Goal: Transaction & Acquisition: Obtain resource

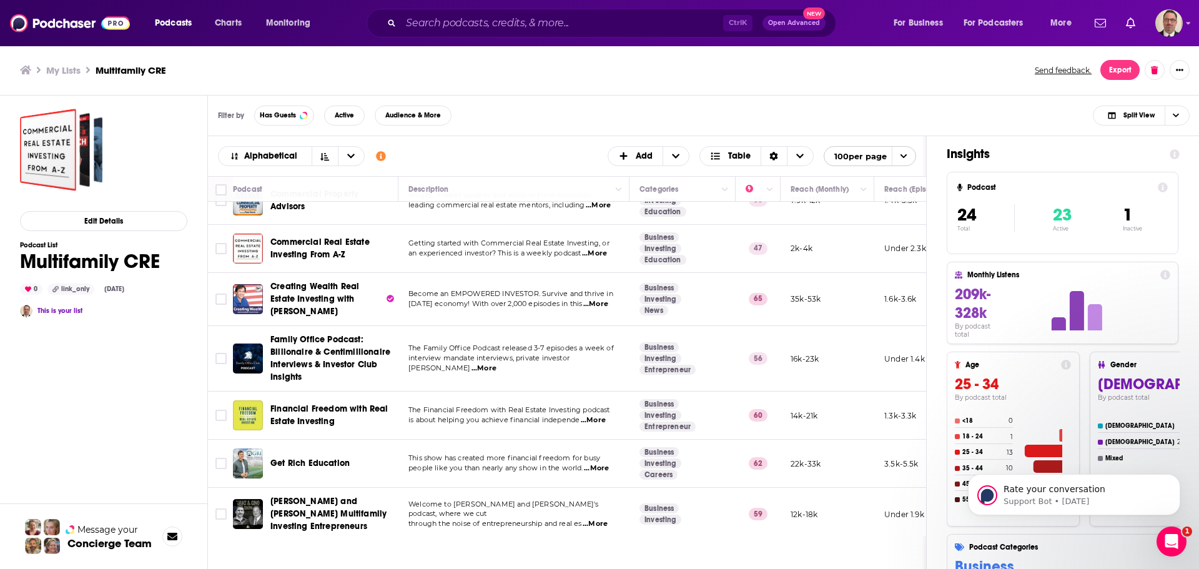
scroll to position [62, 0]
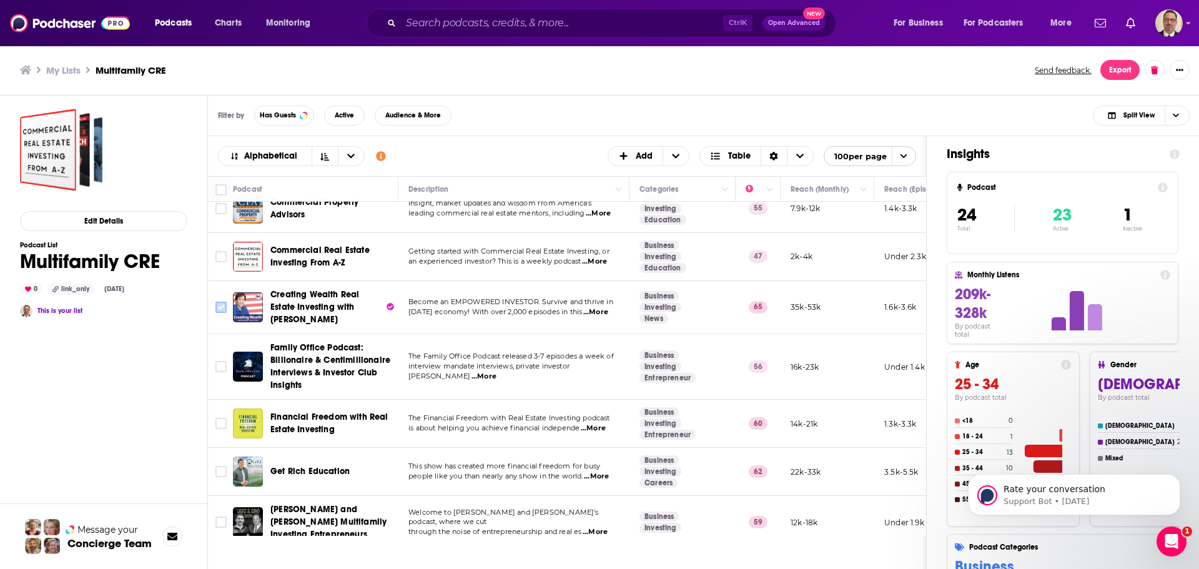
click at [222, 304] on input "Toggle select row" at bounding box center [221, 307] width 11 height 11
checkbox input "true"
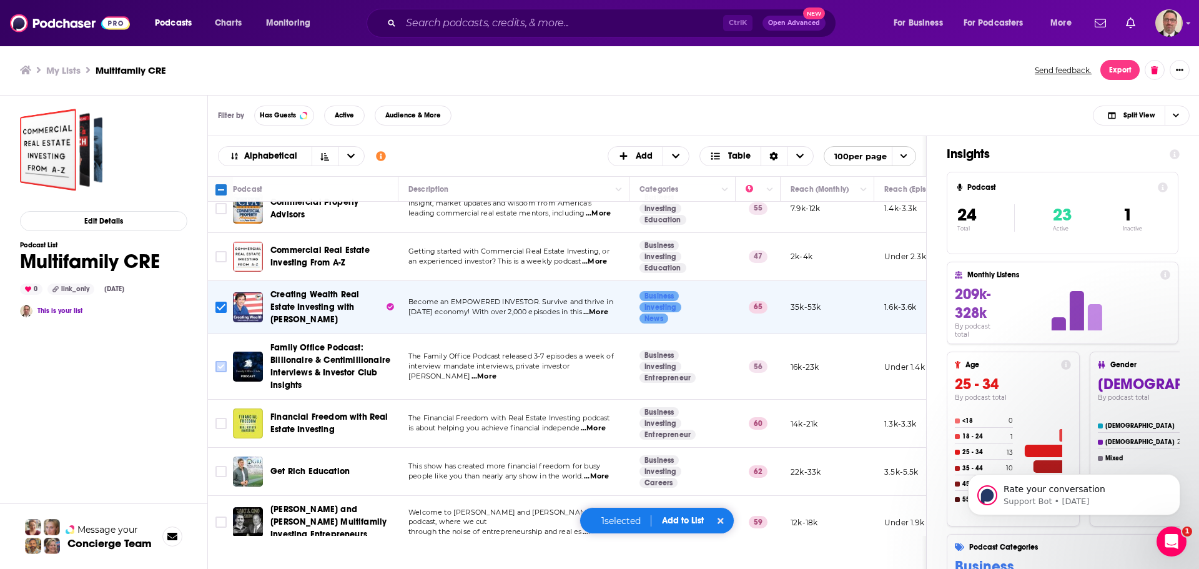
click at [224, 365] on input "Toggle select row" at bounding box center [221, 366] width 11 height 11
checkbox input "true"
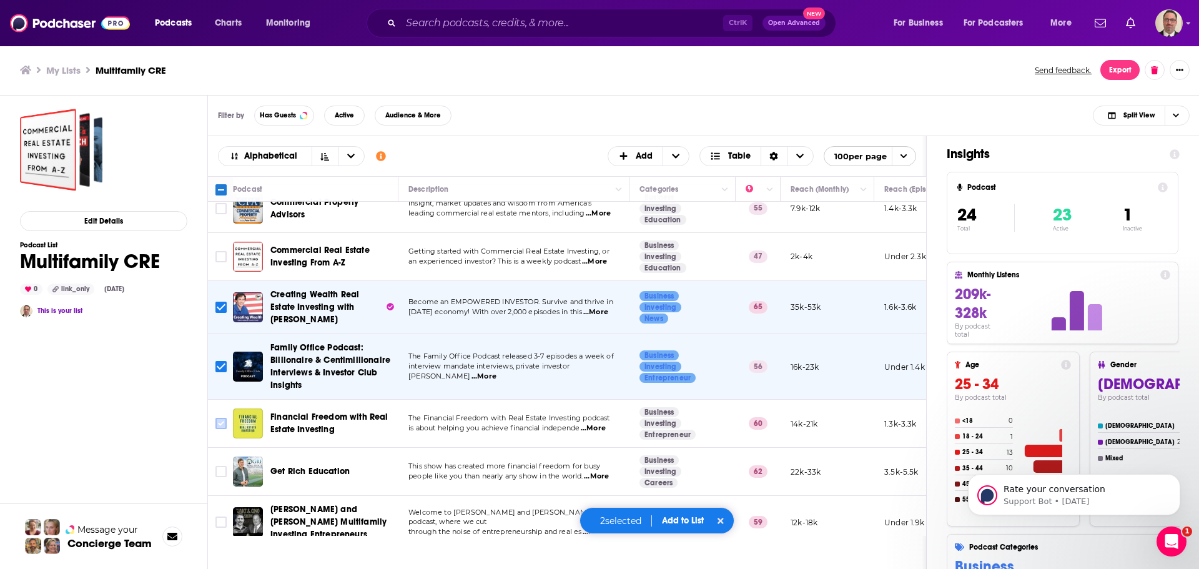
click at [224, 424] on input "Toggle select row" at bounding box center [221, 423] width 11 height 11
checkbox input "true"
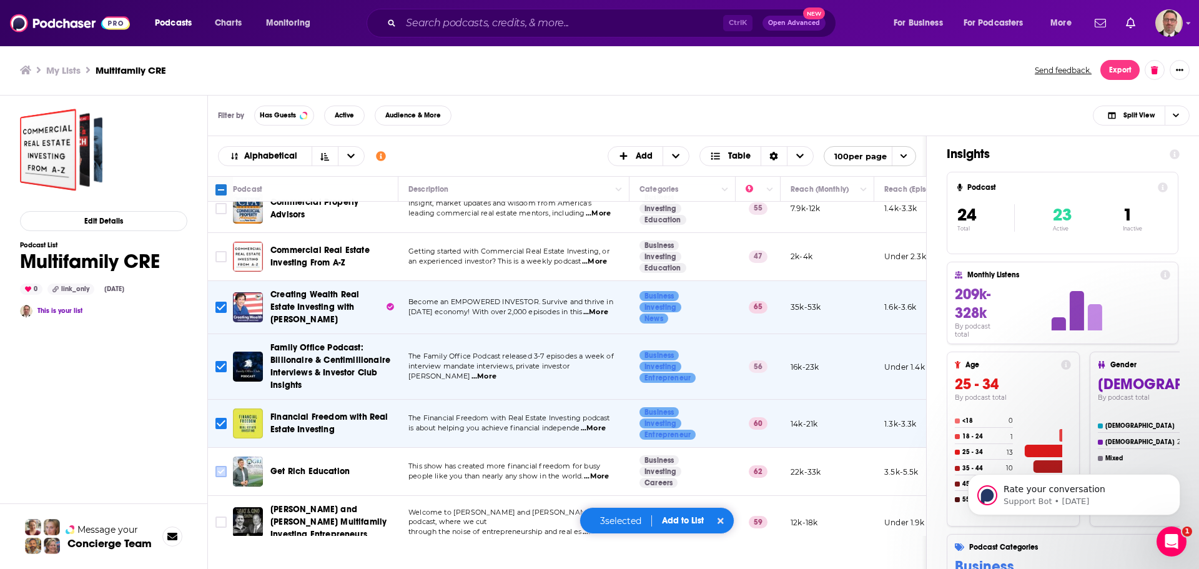
click at [217, 470] on input "Toggle select row" at bounding box center [221, 471] width 11 height 11
checkbox input "true"
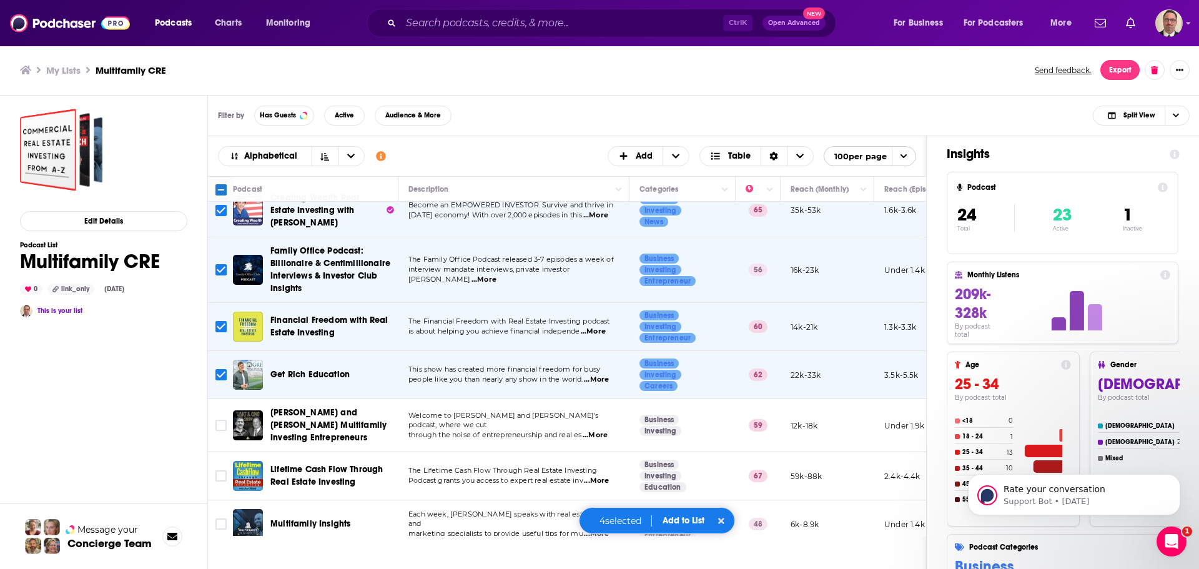
scroll to position [187, 0]
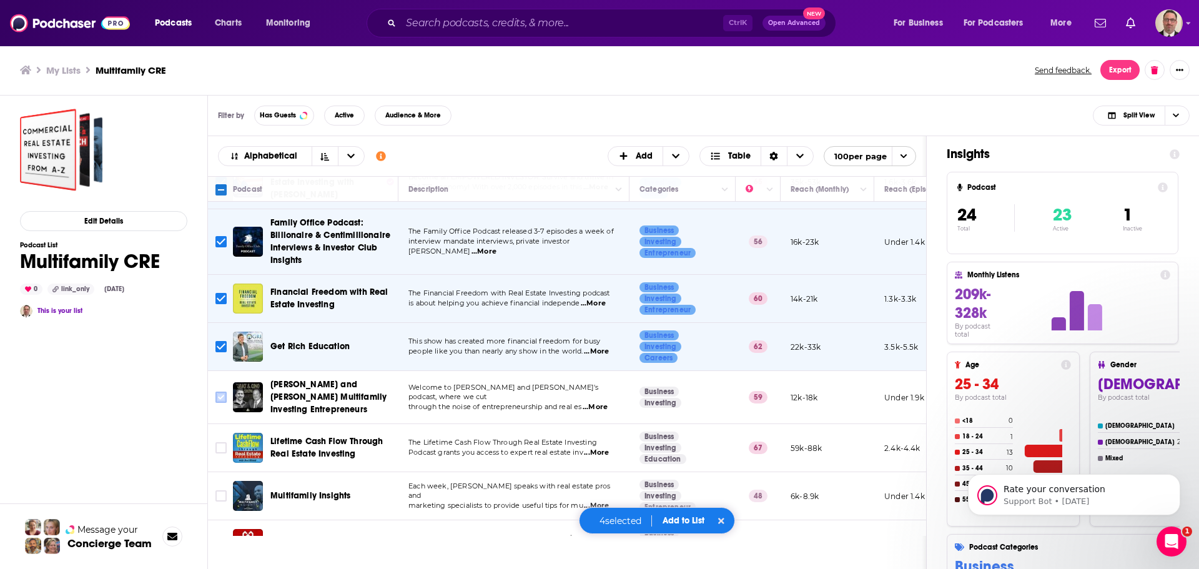
click at [219, 394] on input "Toggle select row" at bounding box center [221, 397] width 11 height 11
checkbox input "true"
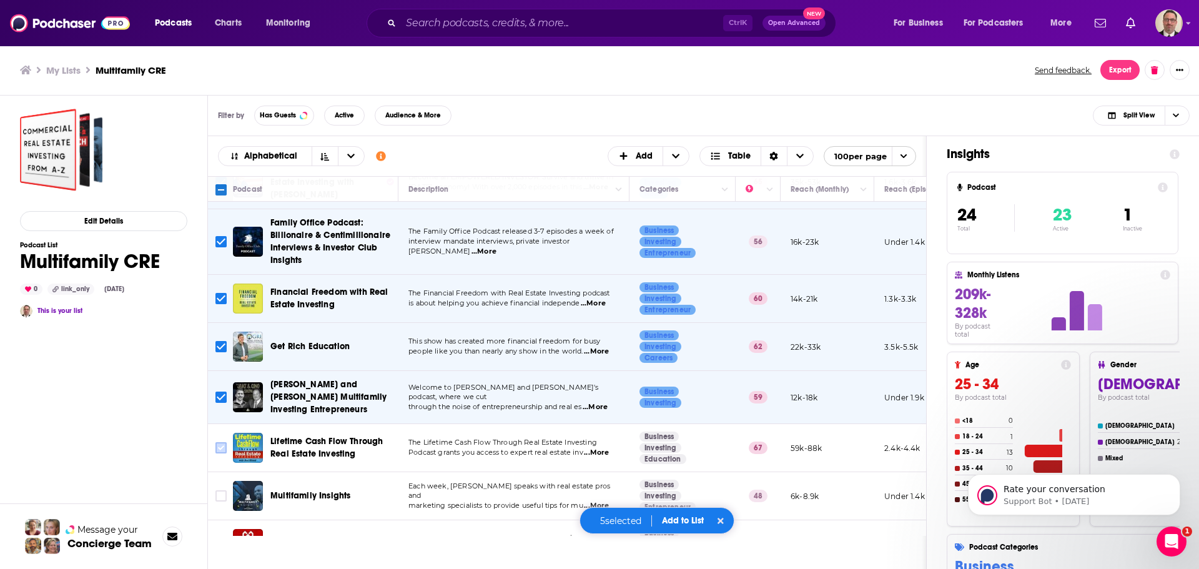
click at [220, 442] on input "Toggle select row" at bounding box center [221, 447] width 11 height 11
checkbox input "true"
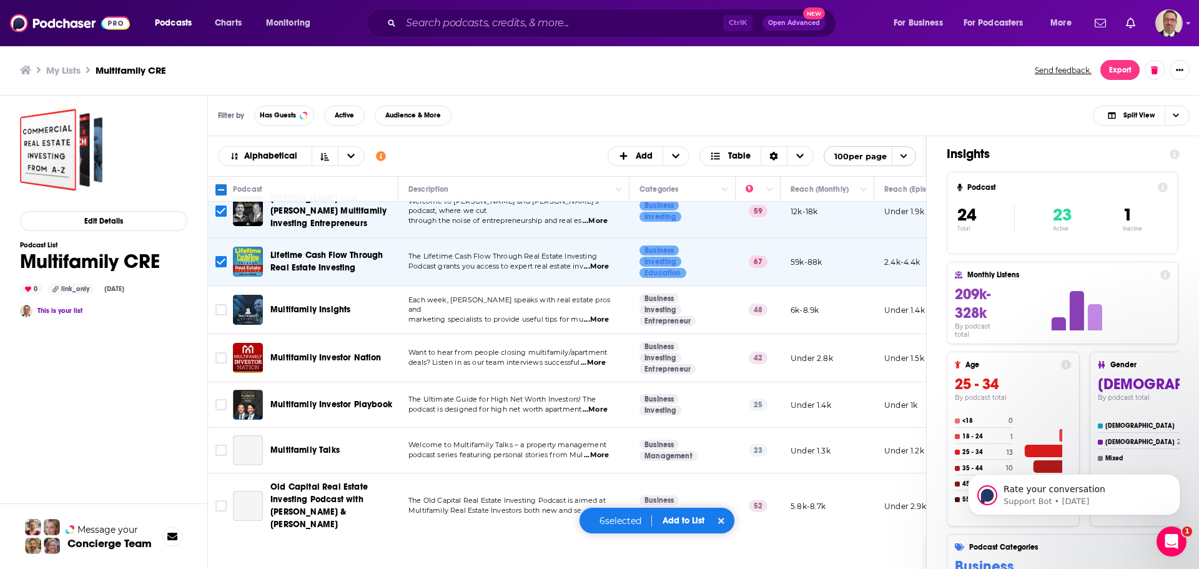
scroll to position [375, 0]
click at [221, 352] on input "Toggle select row" at bounding box center [221, 356] width 11 height 11
checkbox input "true"
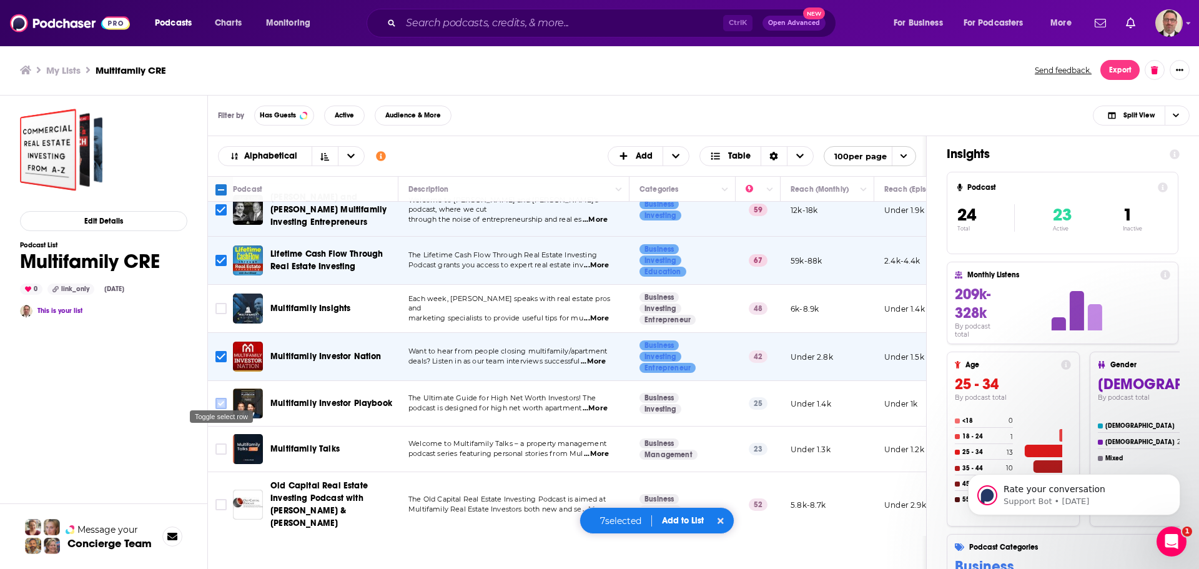
click at [221, 398] on input "Toggle select row" at bounding box center [221, 403] width 11 height 11
checkbox input "true"
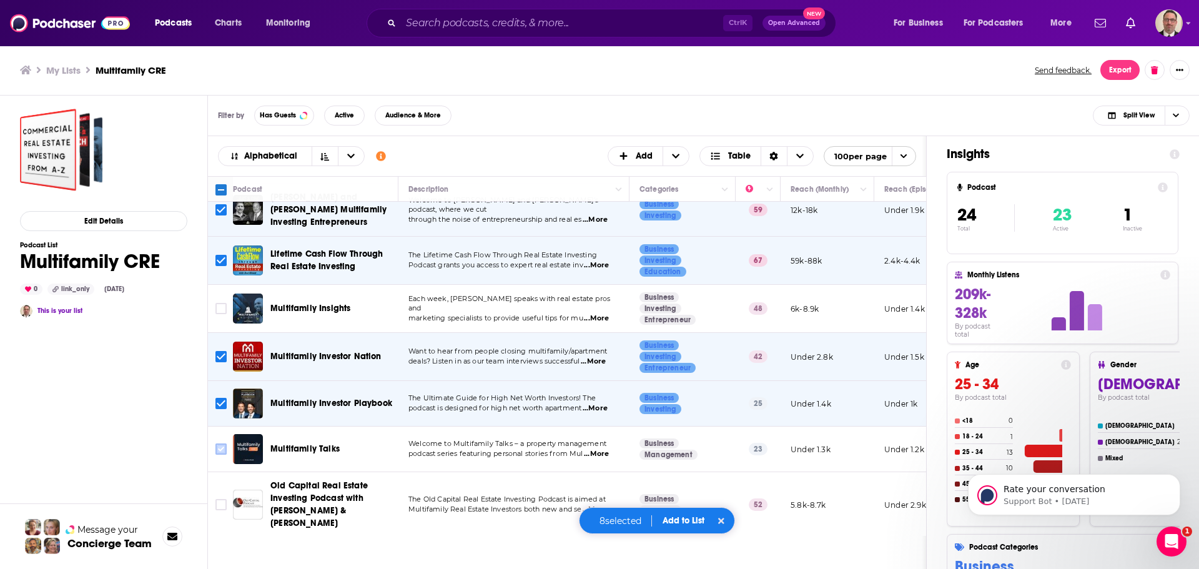
click at [221, 444] on input "Toggle select row" at bounding box center [221, 449] width 11 height 11
checkbox input "true"
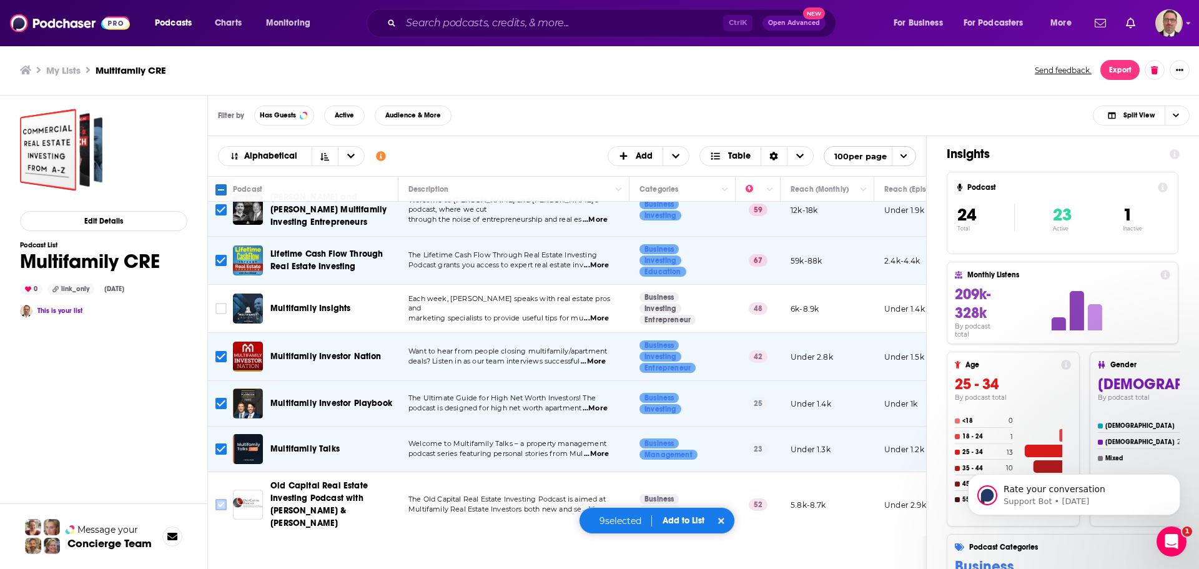
click at [222, 499] on input "Toggle select row" at bounding box center [221, 504] width 11 height 11
checkbox input "true"
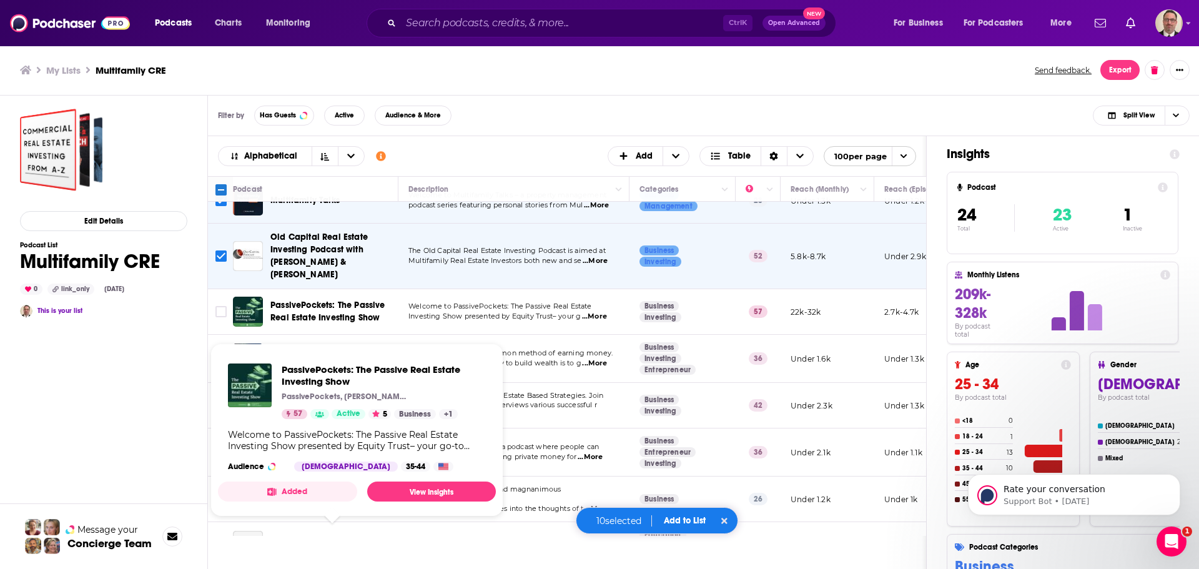
scroll to position [625, 0]
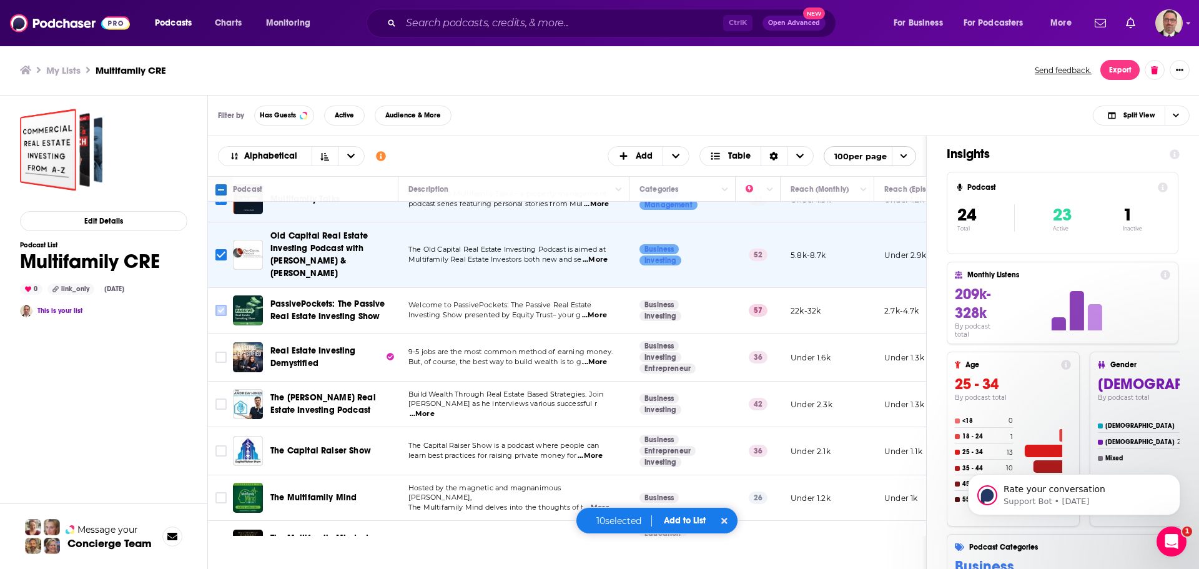
click at [223, 305] on input "Toggle select row" at bounding box center [221, 310] width 11 height 11
checkbox input "true"
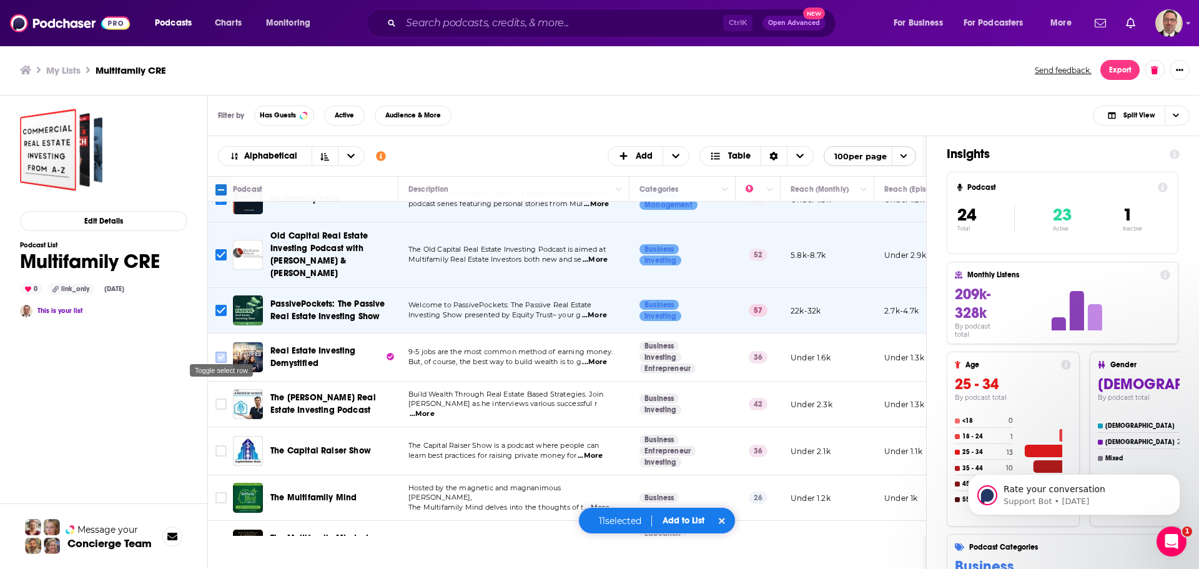
click at [218, 352] on input "Toggle select row" at bounding box center [221, 357] width 11 height 11
checkbox input "true"
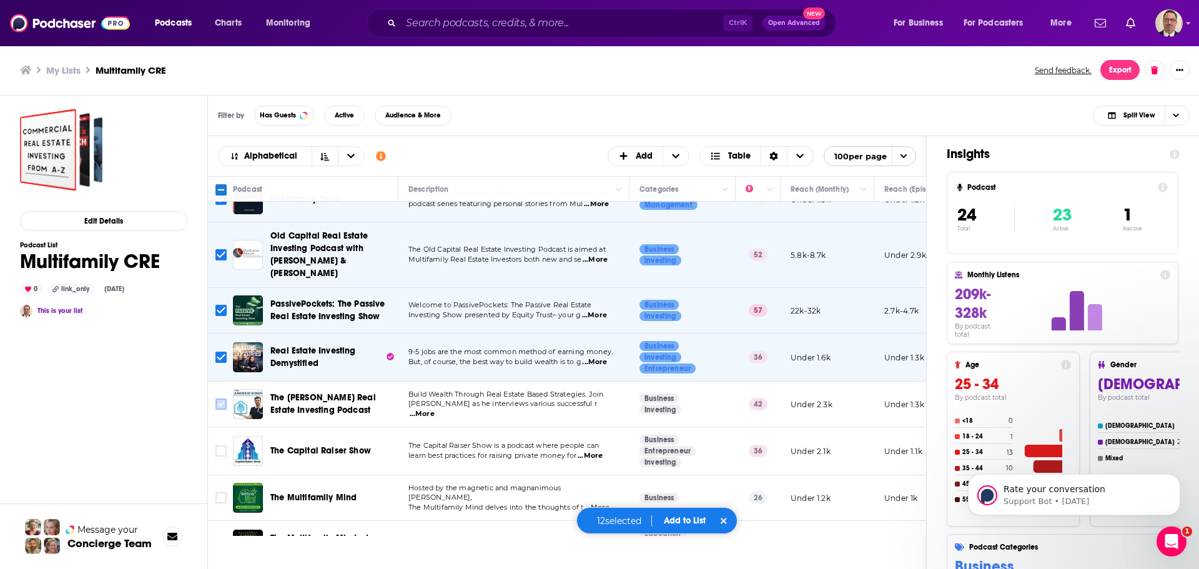
click at [222, 399] on input "Toggle select row" at bounding box center [221, 404] width 11 height 11
checkbox input "true"
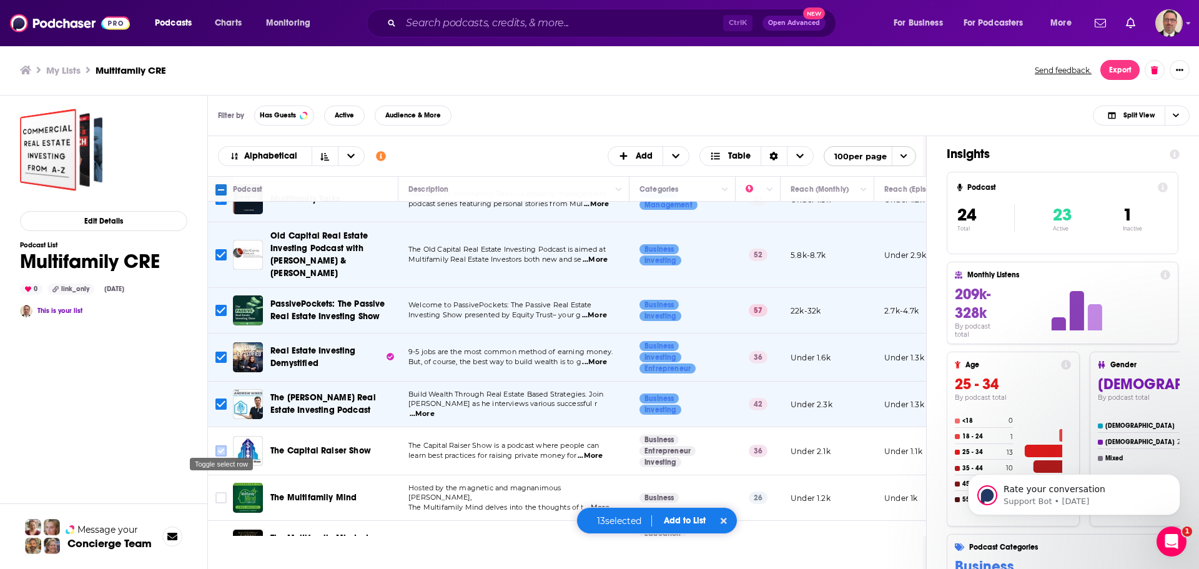
click at [219, 445] on input "Toggle select row" at bounding box center [221, 450] width 11 height 11
checkbox input "true"
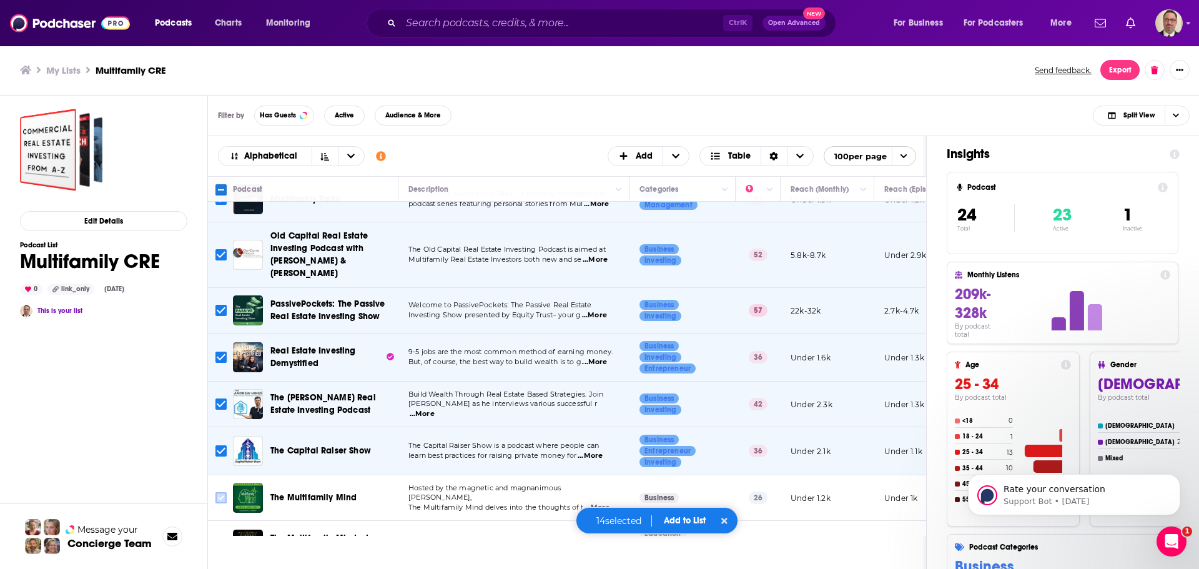
click at [219, 492] on input "Toggle select row" at bounding box center [221, 497] width 11 height 11
checkbox input "true"
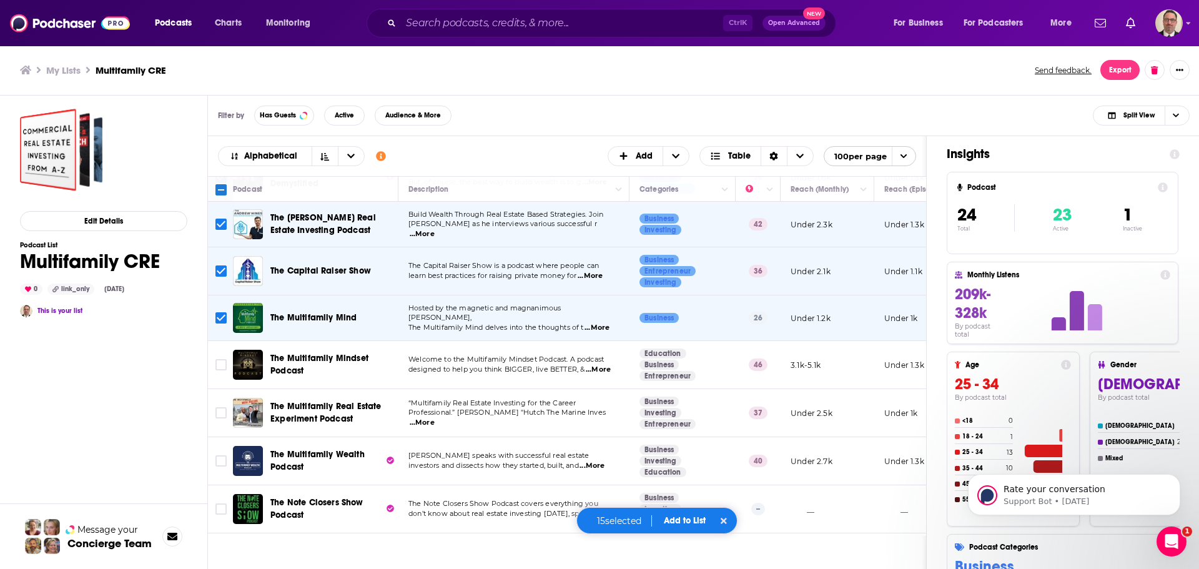
scroll to position [856, 0]
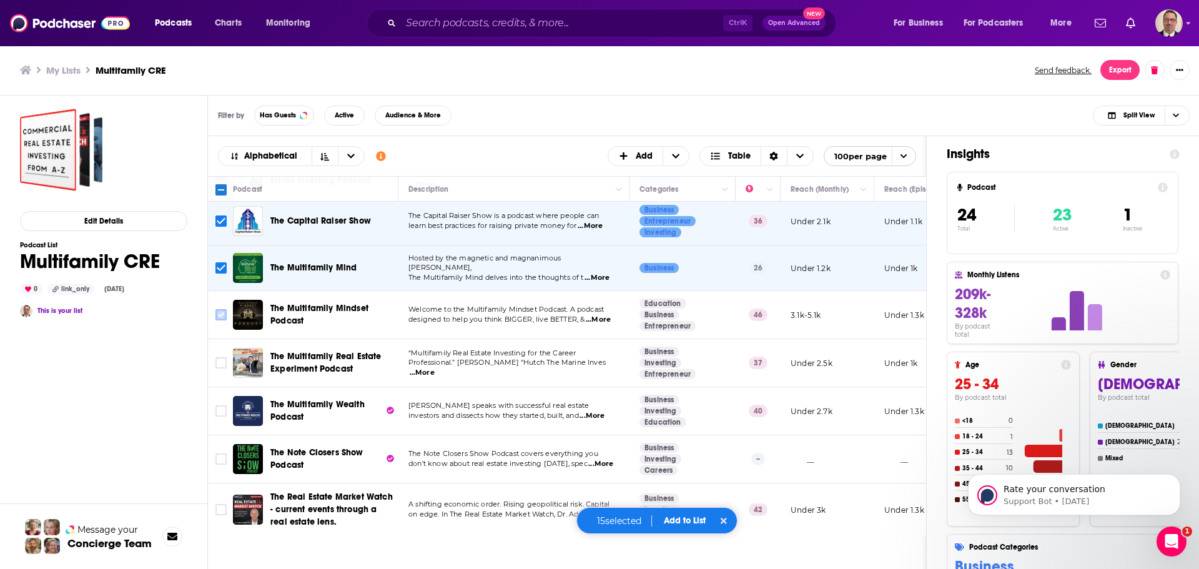
click at [222, 309] on input "Toggle select row" at bounding box center [221, 314] width 11 height 11
checkbox input "true"
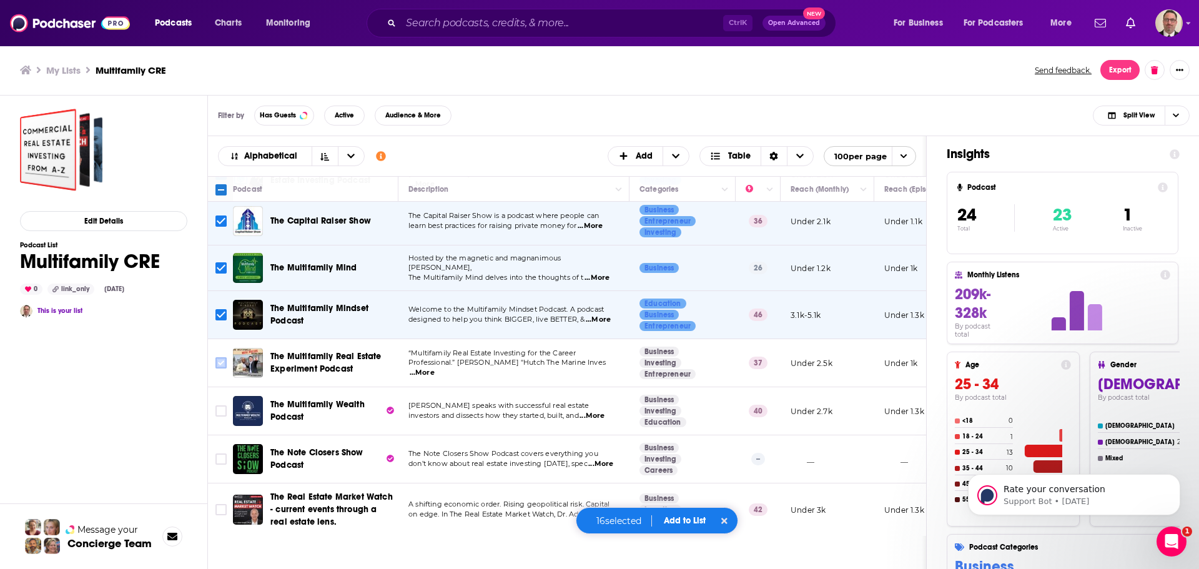
click at [219, 357] on input "Toggle select row" at bounding box center [221, 362] width 11 height 11
checkbox input "true"
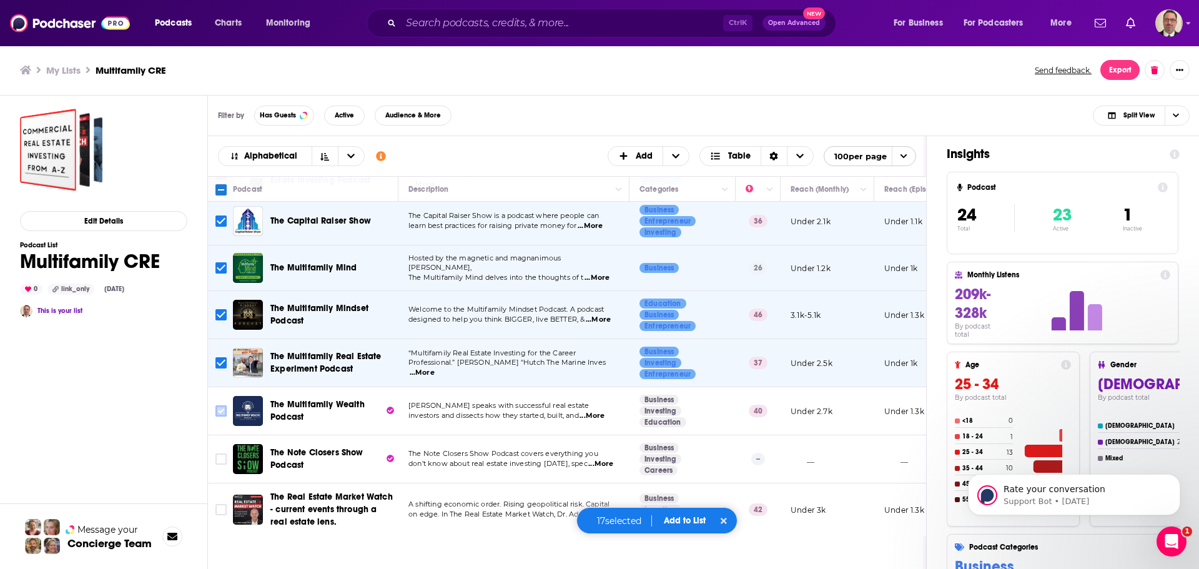
click at [219, 404] on icon "Toggle select row" at bounding box center [221, 411] width 15 height 15
click at [216, 405] on input "Toggle select row" at bounding box center [221, 410] width 11 height 11
checkbox input "true"
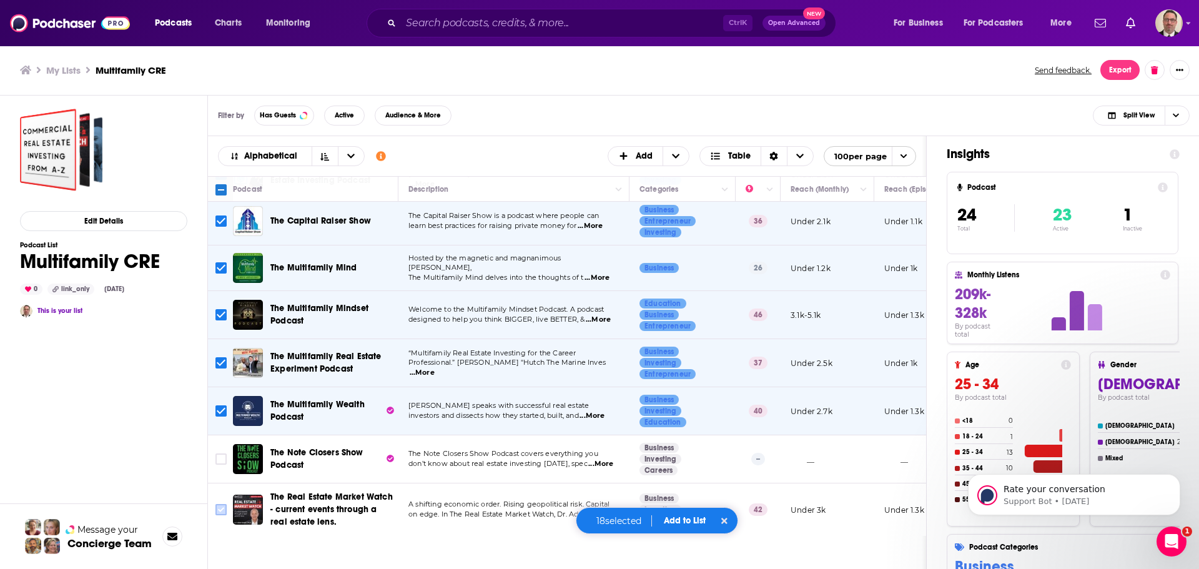
click at [219, 504] on input "Toggle select row" at bounding box center [221, 509] width 11 height 11
checkbox input "true"
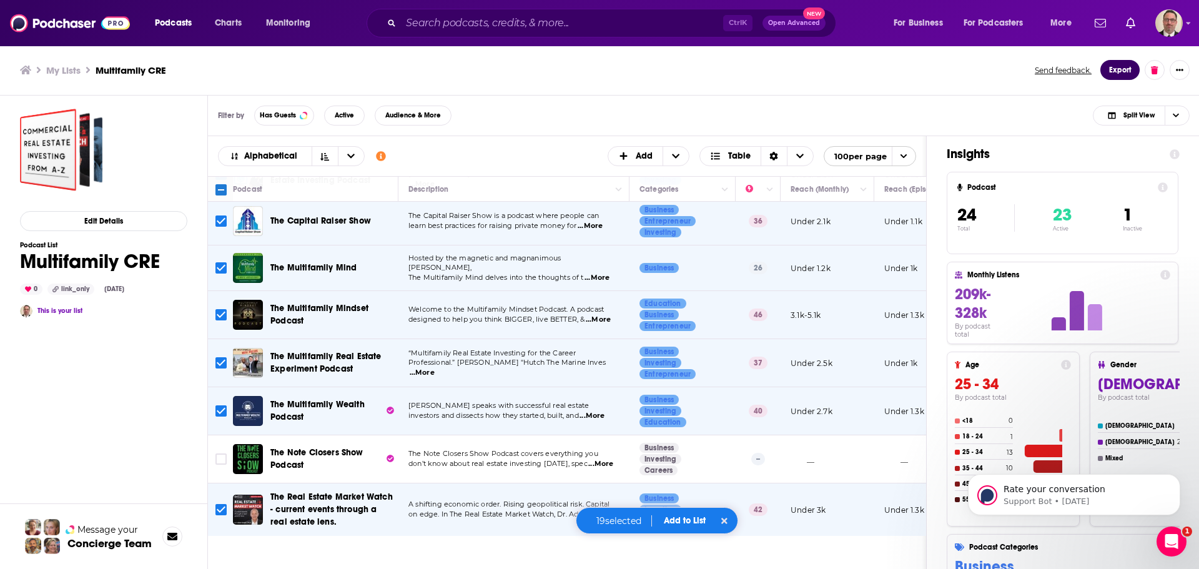
click at [1116, 69] on button "Export" at bounding box center [1120, 70] width 39 height 20
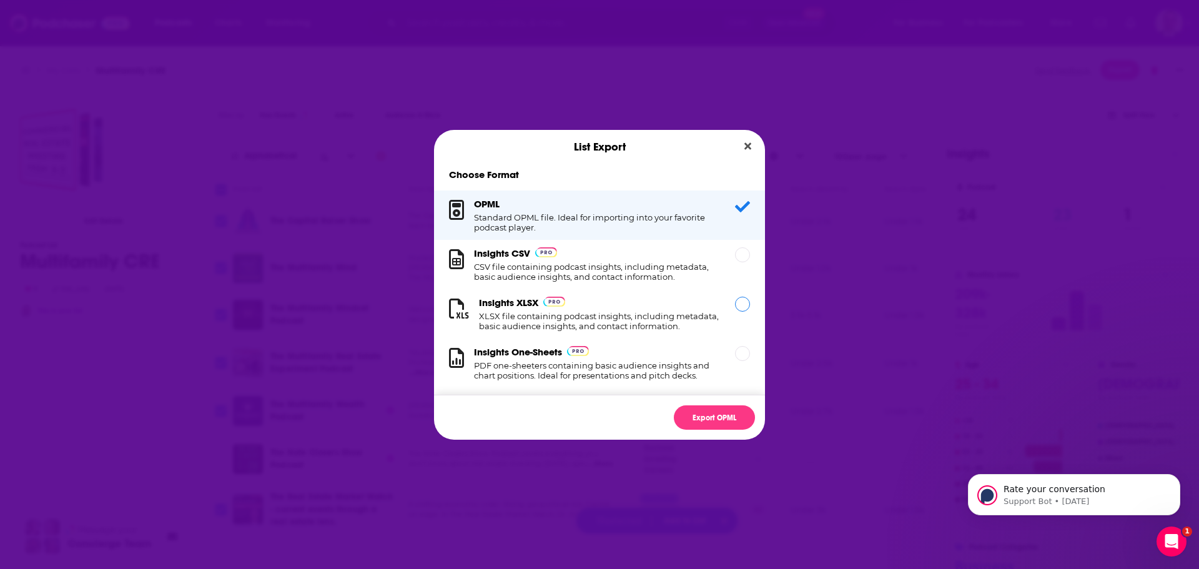
click at [549, 315] on h1 "XLSX file containing podcast insights, including metadata, basic audience insig…" at bounding box center [599, 321] width 241 height 20
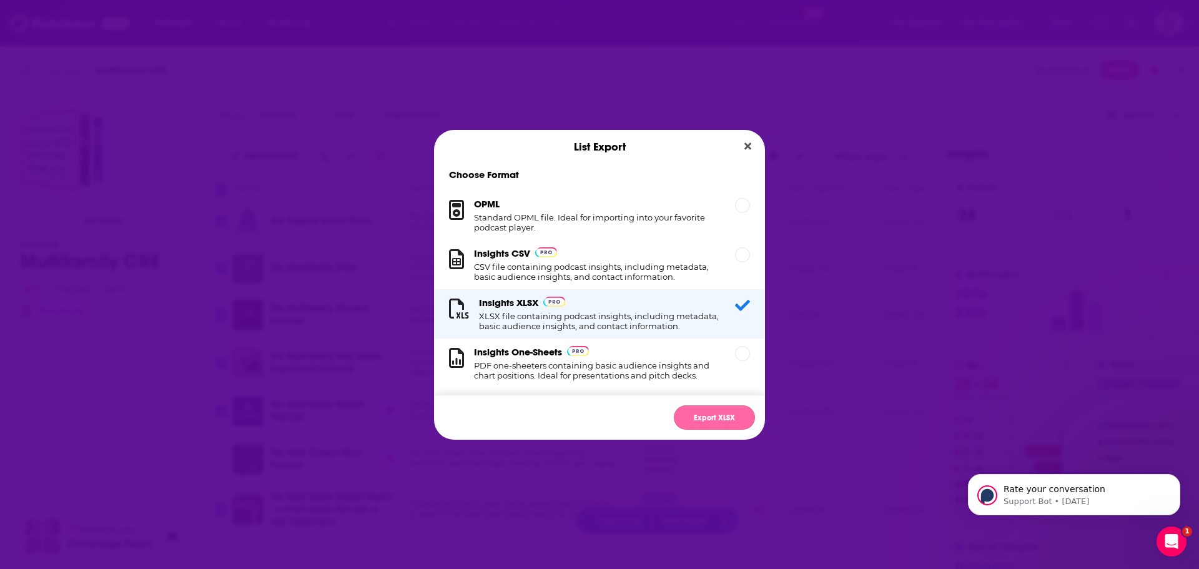
click at [718, 417] on button "Export XLSX" at bounding box center [714, 417] width 81 height 24
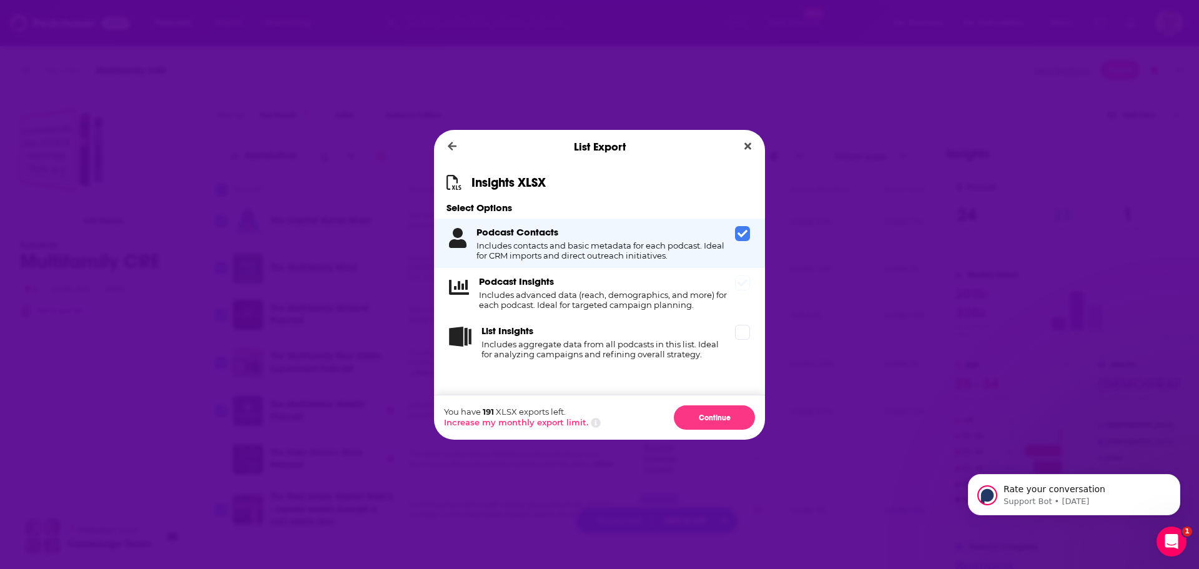
click at [643, 294] on h4 "Includes advanced data (reach, demographics, and more) for each podcast. Ideal …" at bounding box center [604, 300] width 251 height 20
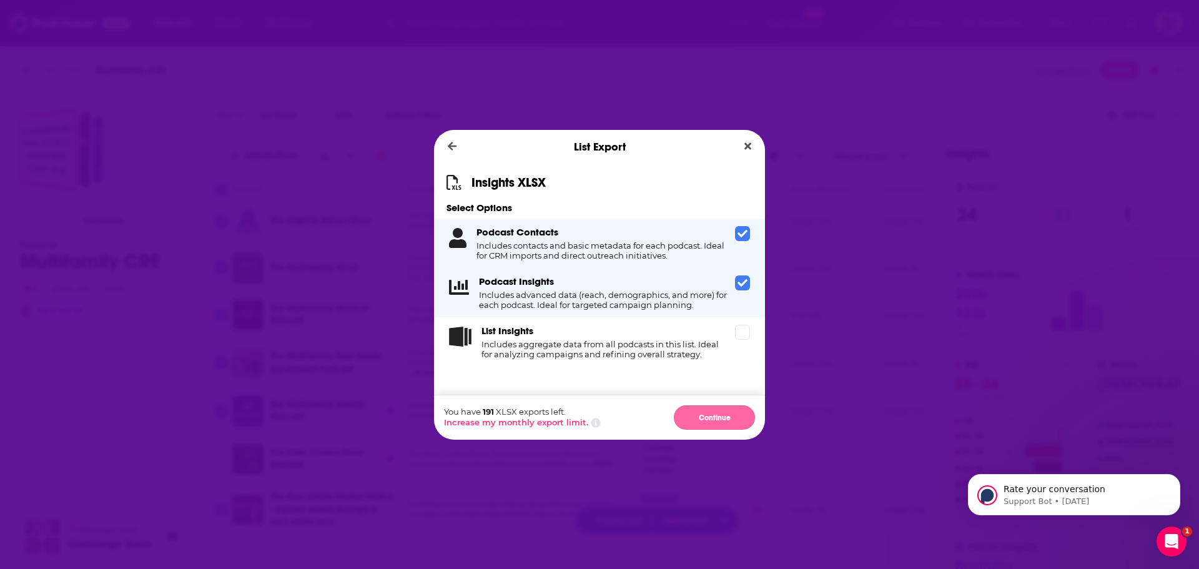
click at [715, 419] on button "Continue" at bounding box center [714, 417] width 81 height 24
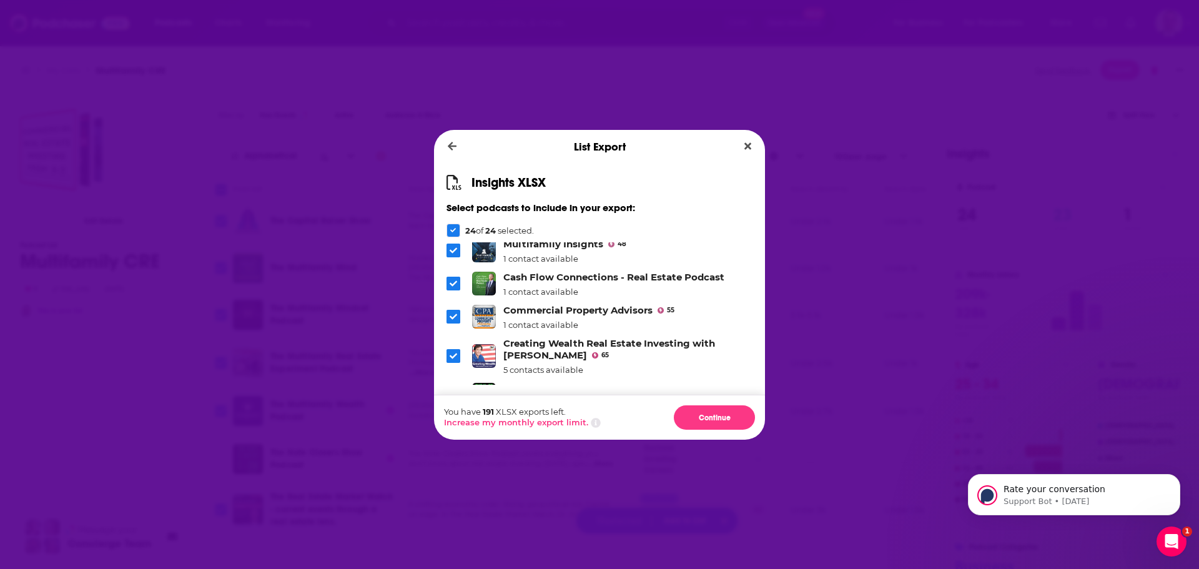
scroll to position [0, 0]
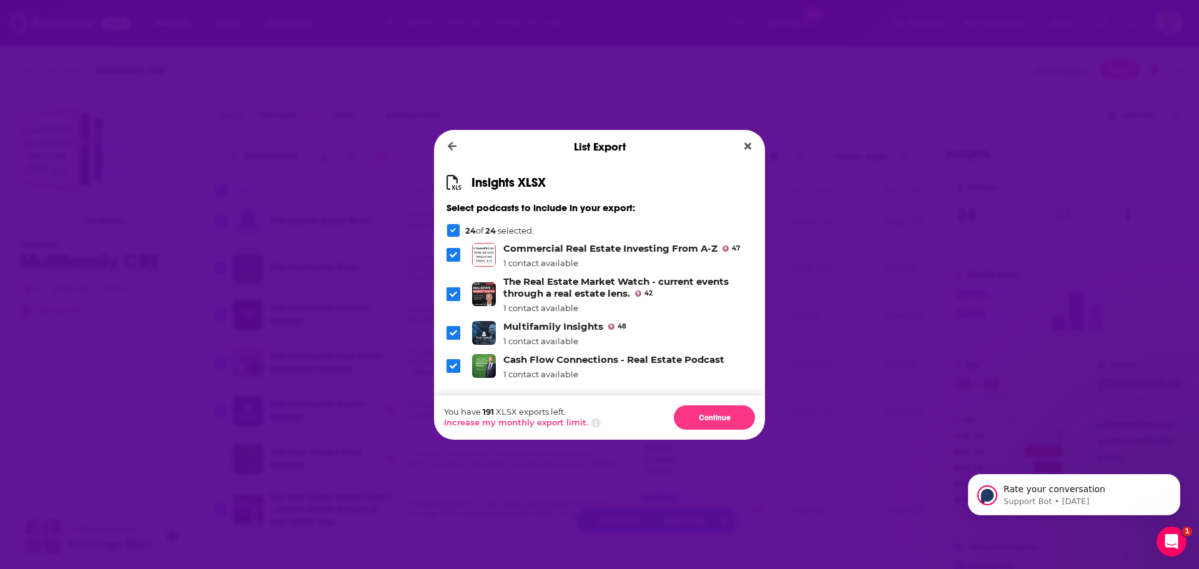
click at [450, 256] on icon "Dialog" at bounding box center [453, 254] width 7 height 7
click at [454, 331] on icon "Dialog" at bounding box center [453, 332] width 7 height 7
click at [454, 363] on icon "Dialog" at bounding box center [453, 365] width 7 height 7
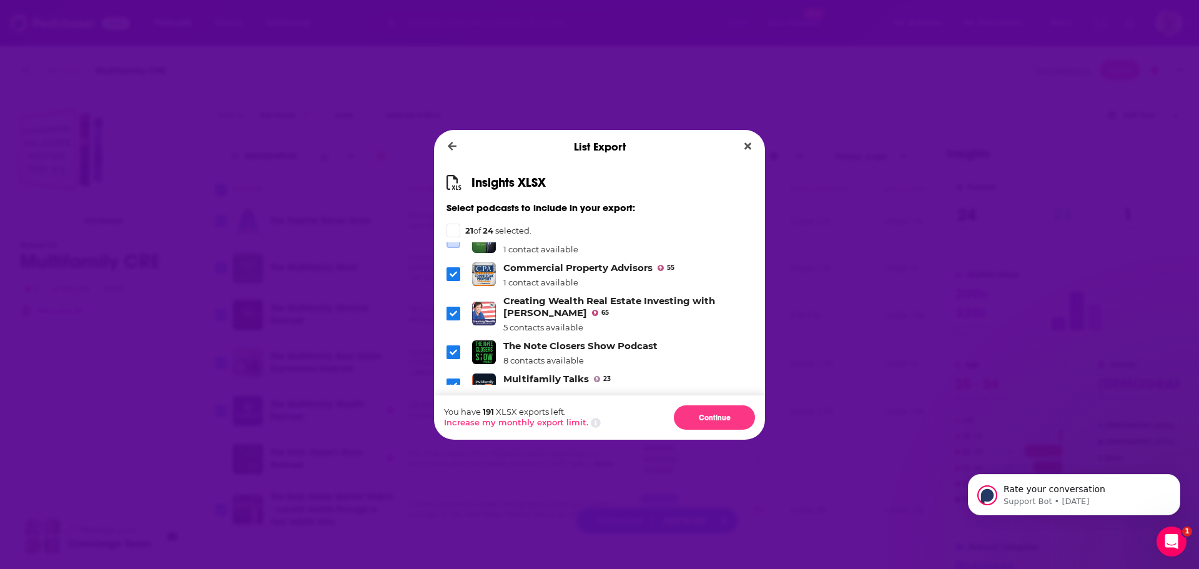
click at [454, 274] on icon "Dialog" at bounding box center [453, 275] width 7 height 6
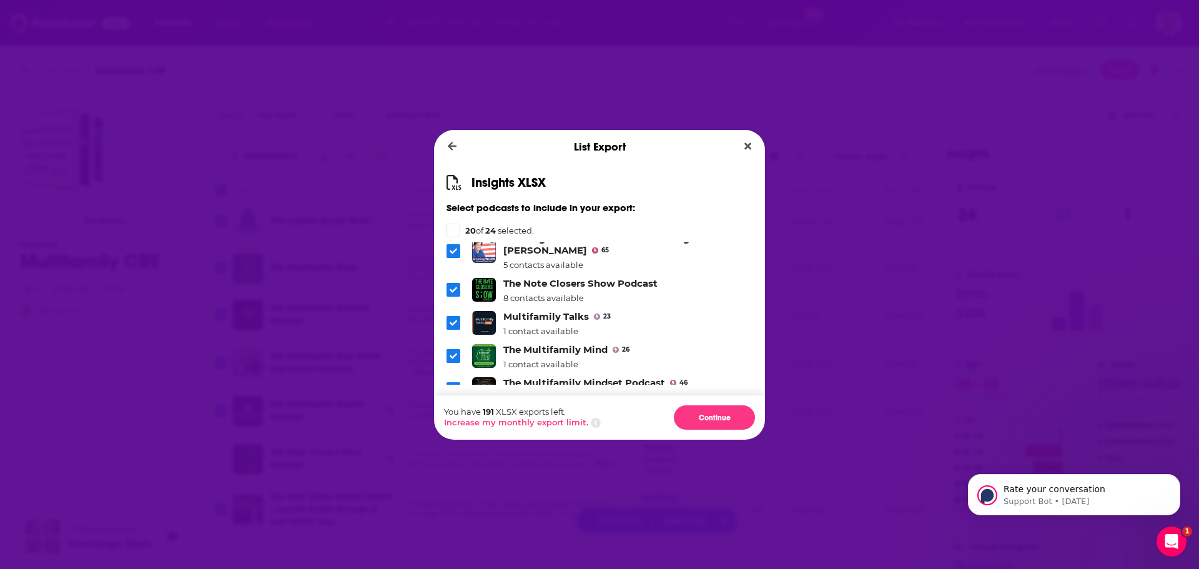
click at [455, 292] on icon "Dialog" at bounding box center [453, 289] width 7 height 7
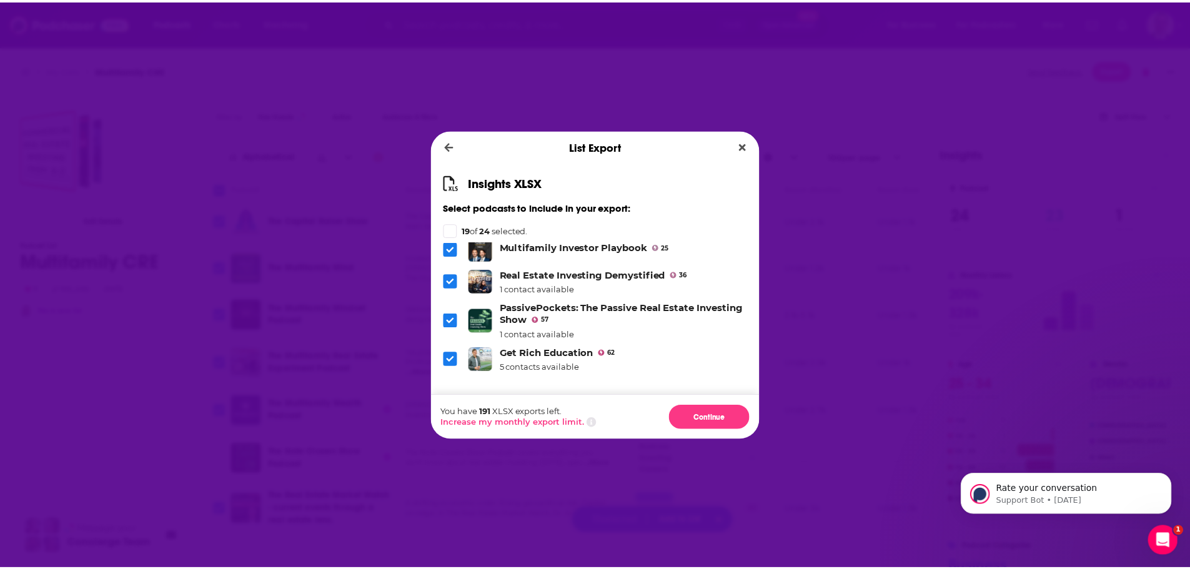
scroll to position [784, 0]
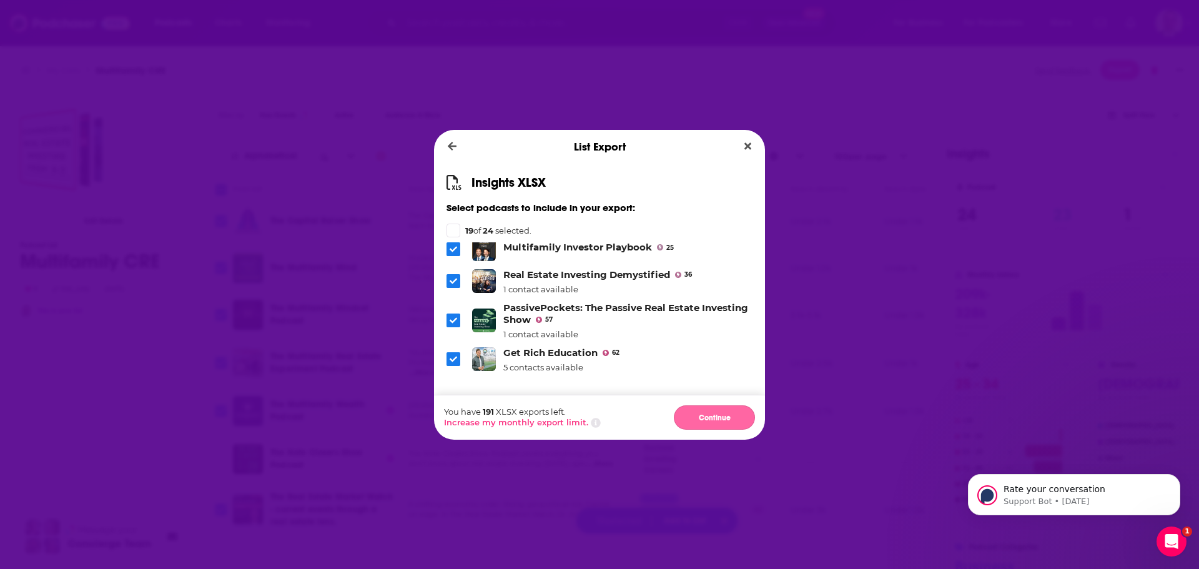
click at [715, 416] on button "Continue" at bounding box center [714, 417] width 81 height 24
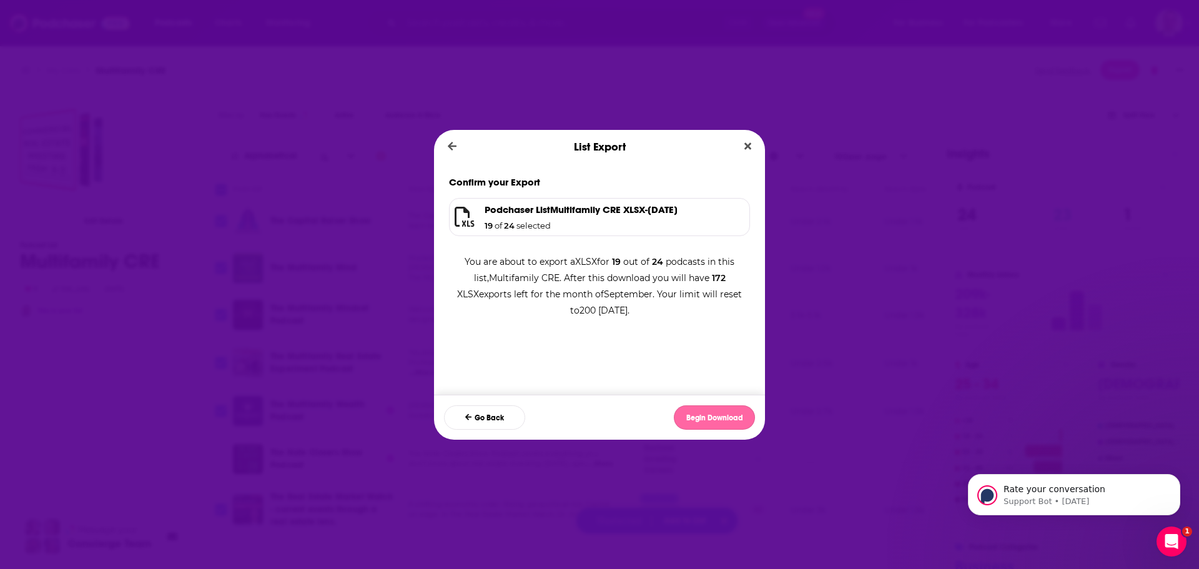
click at [734, 416] on button "Begin Download" at bounding box center [714, 417] width 81 height 24
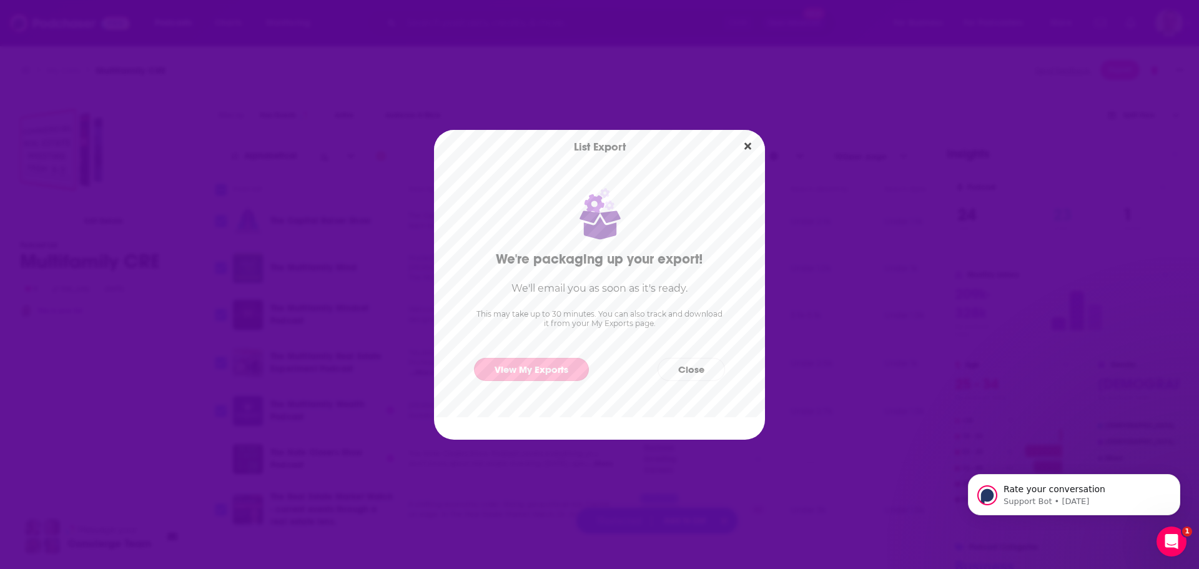
click at [532, 364] on link "View My Exports" at bounding box center [531, 369] width 115 height 23
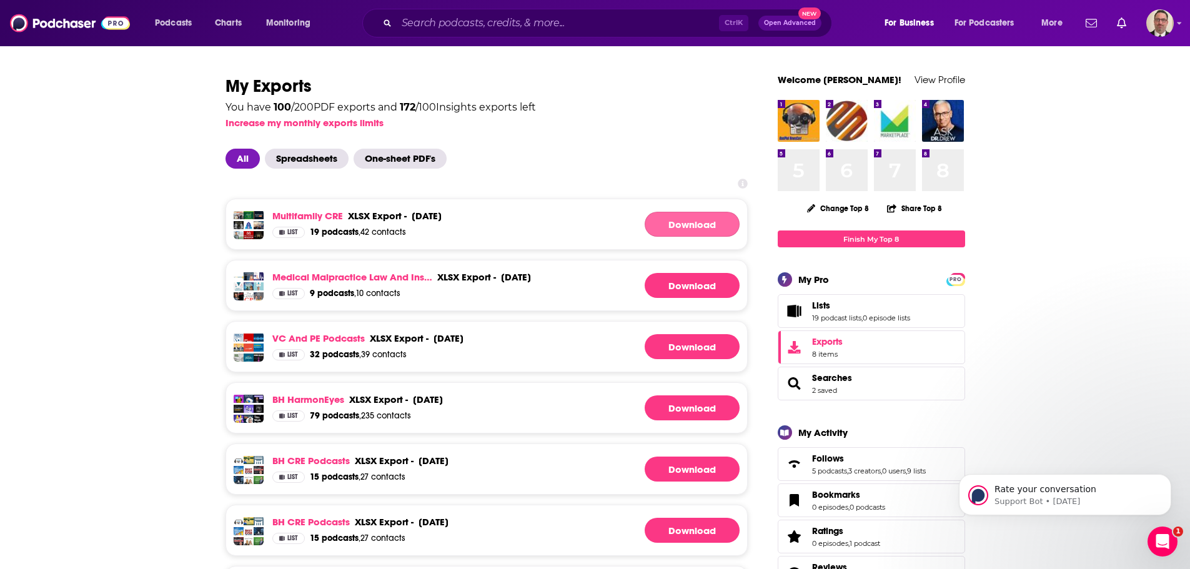
click at [672, 219] on link "Download" at bounding box center [692, 224] width 95 height 25
click at [304, 214] on link "Multifamily CRE" at bounding box center [307, 216] width 71 height 12
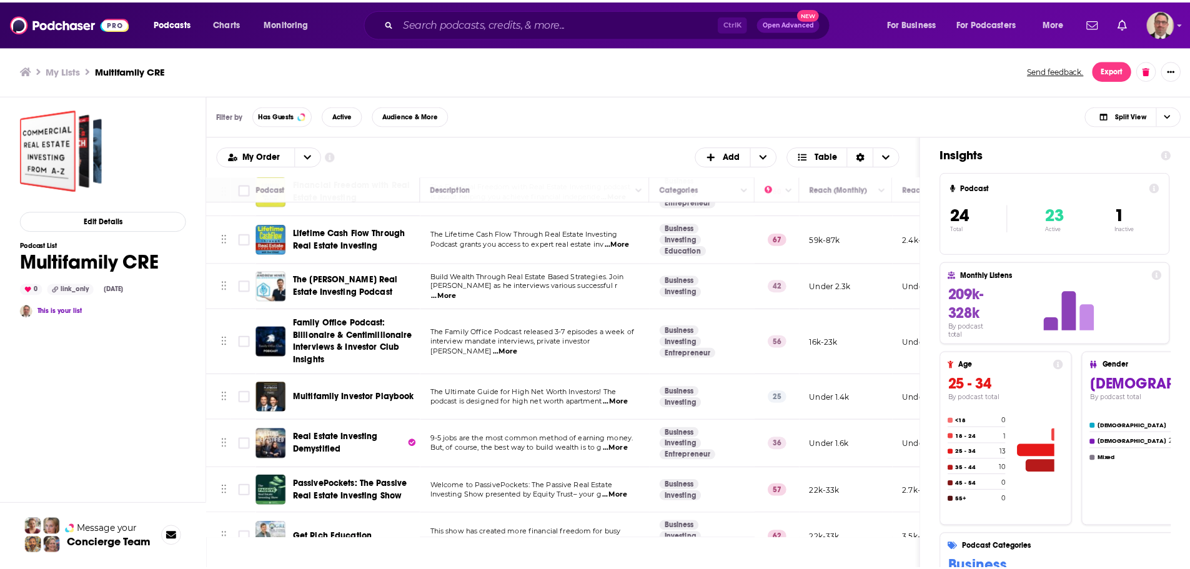
scroll to position [854, 0]
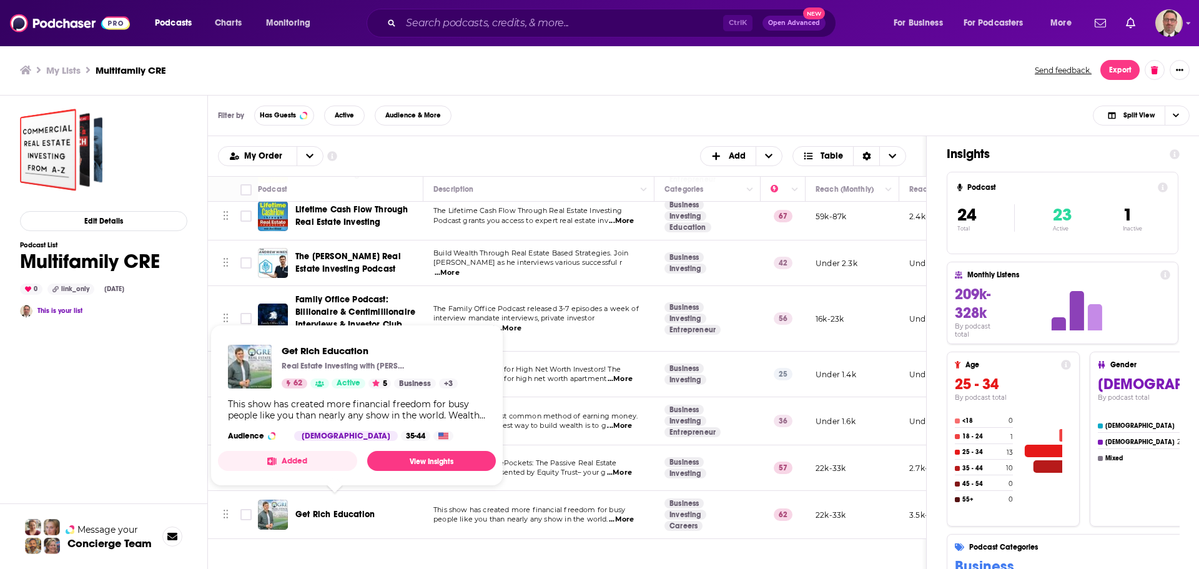
click at [348, 509] on span "Get Rich Education" at bounding box center [334, 514] width 79 height 11
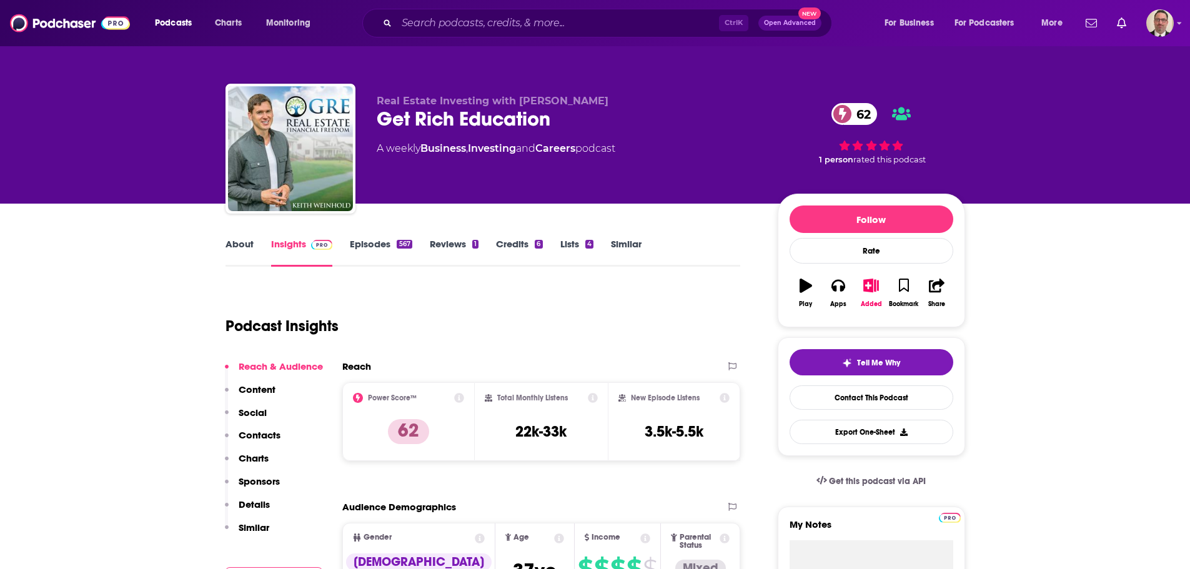
drag, startPoint x: 377, startPoint y: 101, endPoint x: 613, endPoint y: 104, distance: 236.2
click at [613, 104] on p "Real Estate Investing with Keith Weinhold" at bounding box center [567, 101] width 381 height 12
copy span "Real Estate Investing with Keith Weinhold"
